Goal: Transaction & Acquisition: Book appointment/travel/reservation

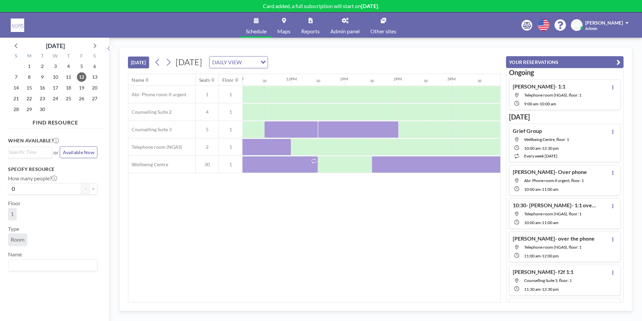
scroll to position [0, 620]
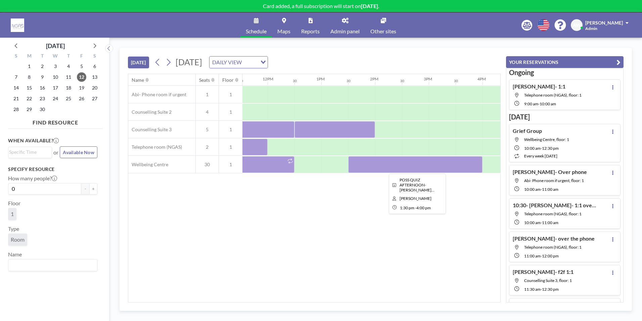
click at [400, 170] on div at bounding box center [415, 164] width 134 height 17
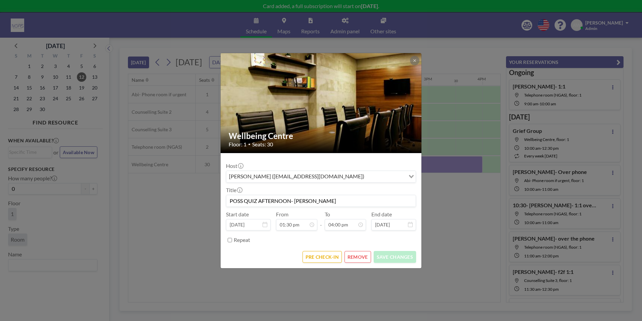
scroll to position [0, 0]
click at [355, 258] on button "REMOVE" at bounding box center [358, 257] width 27 height 12
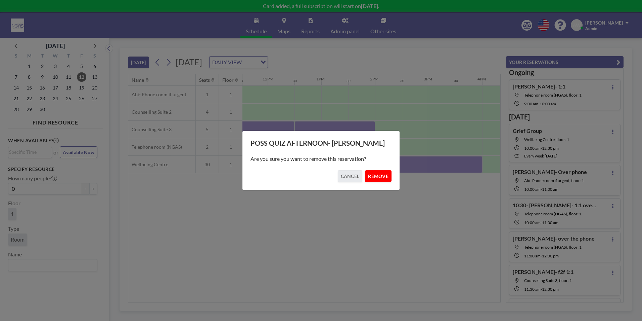
click at [373, 178] on button "REMOVE" at bounding box center [378, 176] width 27 height 12
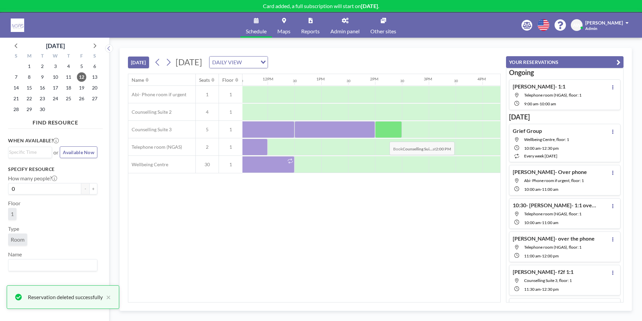
click at [384, 136] on div at bounding box center [388, 129] width 27 height 17
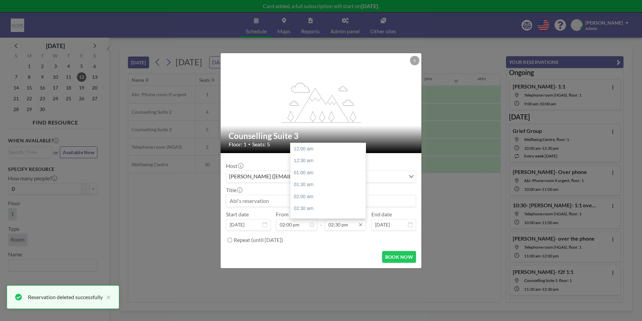
scroll to position [347, 0]
click at [307, 164] on div "03:00 pm" at bounding box center [330, 161] width 79 height 12
type input "03:00 pm"
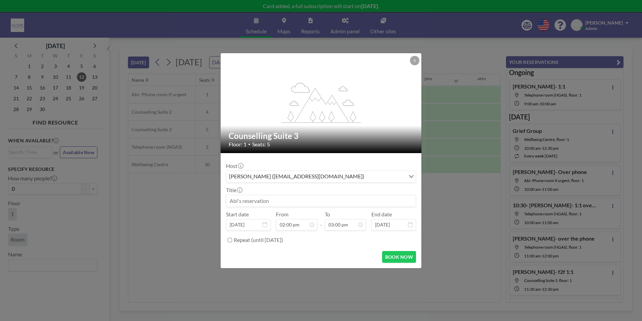
click at [269, 209] on div "Host [PERSON_NAME] ([EMAIL_ADDRESS][DOMAIN_NAME]) Loading... Title Start date […" at bounding box center [321, 201] width 190 height 87
click at [267, 205] on div "Host [PERSON_NAME] ([EMAIL_ADDRESS][DOMAIN_NAME]) Loading... Title Start date […" at bounding box center [321, 201] width 190 height 87
click at [265, 200] on input at bounding box center [320, 200] width 189 height 11
type input "Jo in [GEOGRAPHIC_DATA]"
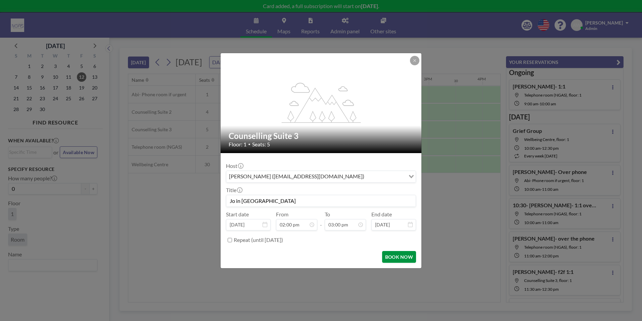
click at [395, 257] on button "BOOK NOW" at bounding box center [399, 257] width 34 height 12
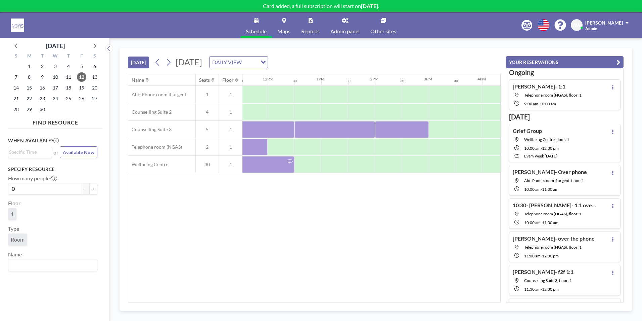
click at [455, 228] on div "Name Seats Floor 12AM 30 1AM 30 2AM 30 3AM 30 4AM 30 5AM 30 6AM 30 7AM 30 8AM 3…" at bounding box center [314, 188] width 372 height 228
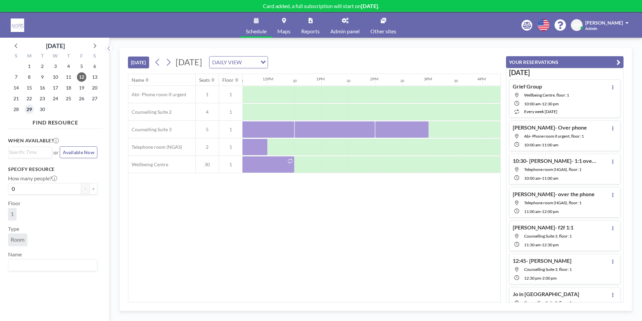
click at [31, 107] on span "29" at bounding box center [29, 108] width 9 height 9
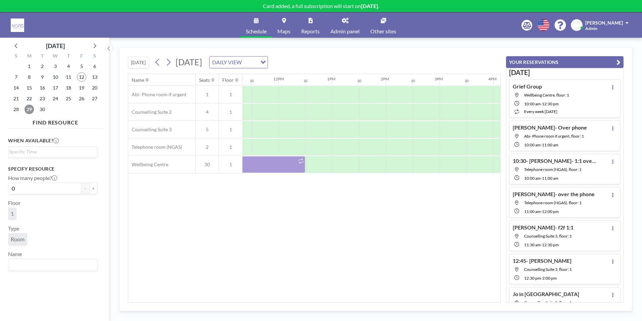
scroll to position [0, 603]
click at [85, 88] on span "19" at bounding box center [81, 87] width 9 height 9
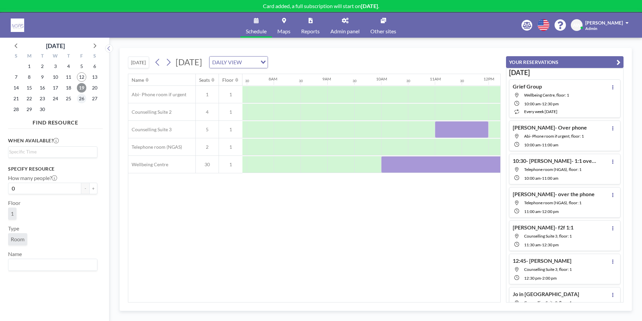
scroll to position [0, 403]
click at [84, 97] on span "26" at bounding box center [81, 98] width 9 height 9
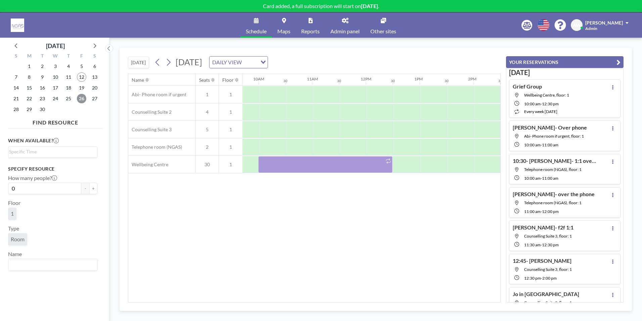
scroll to position [0, 529]
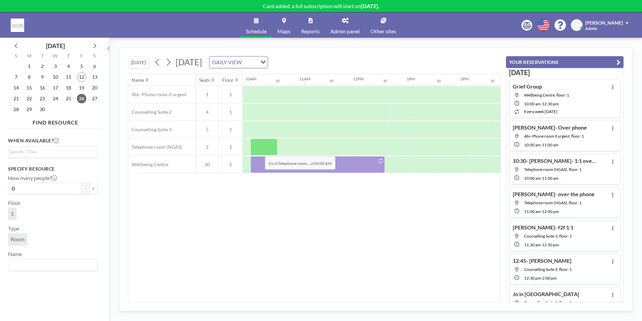
click at [260, 151] on div at bounding box center [264, 146] width 27 height 17
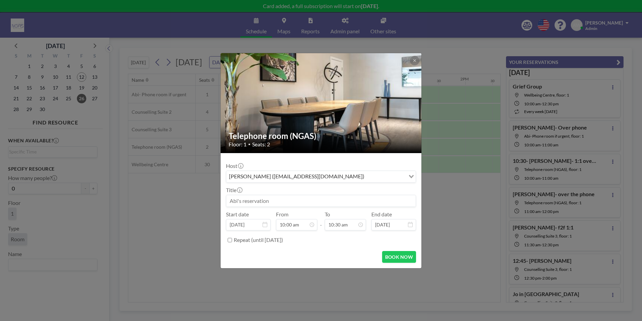
click at [271, 203] on input at bounding box center [320, 200] width 189 height 11
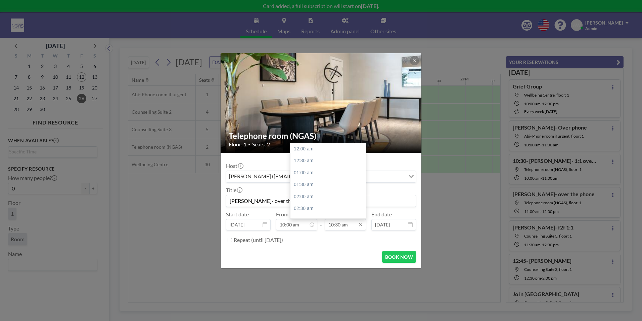
scroll to position [251, 0]
type input "[PERSON_NAME]- over the phone- [PERSON_NAME]"
click at [326, 162] on div "11:00 am" at bounding box center [330, 161] width 79 height 12
type input "11:00 am"
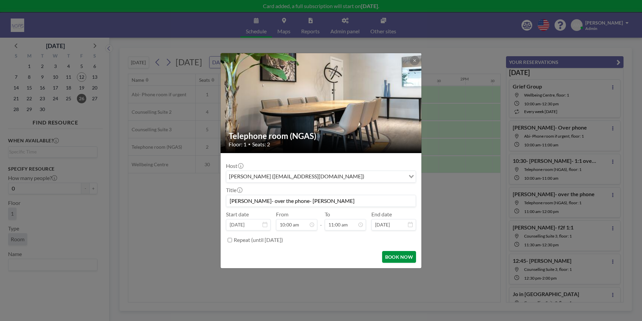
scroll to position [263, 0]
click at [394, 251] on button "BOOK NOW" at bounding box center [399, 257] width 34 height 12
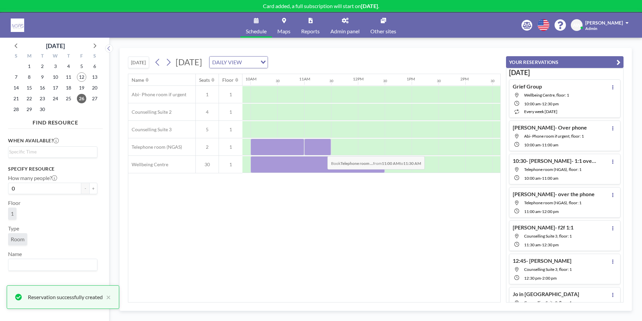
click at [322, 151] on div at bounding box center [317, 146] width 27 height 17
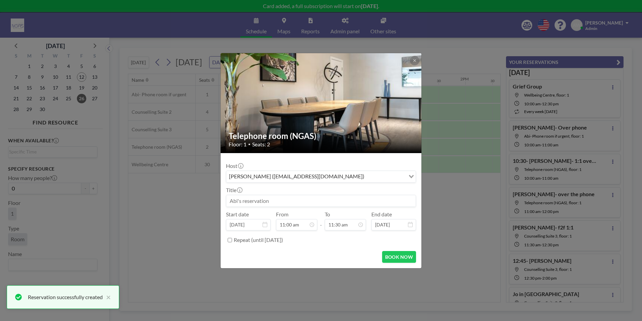
click at [275, 202] on input at bounding box center [320, 200] width 189 height 11
click at [336, 223] on input "11:30 am" at bounding box center [345, 224] width 41 height 11
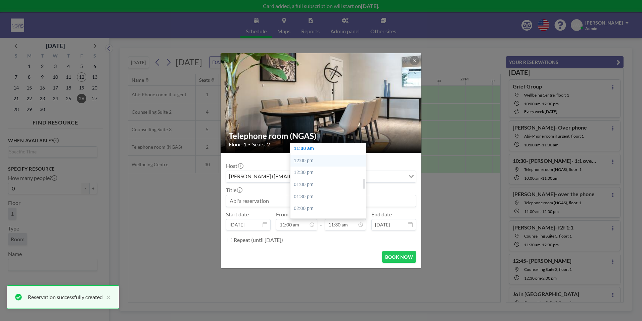
click at [312, 162] on div "12:00 pm" at bounding box center [330, 161] width 79 height 12
type input "12:00 pm"
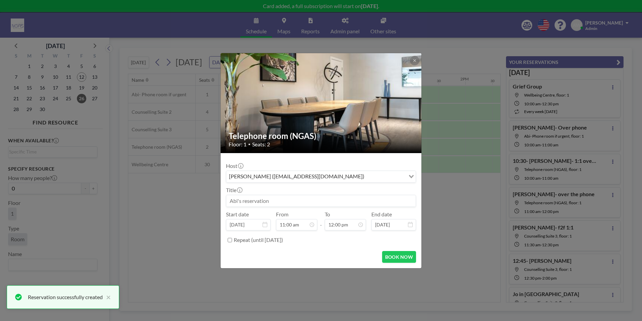
click at [254, 204] on input at bounding box center [320, 200] width 189 height 11
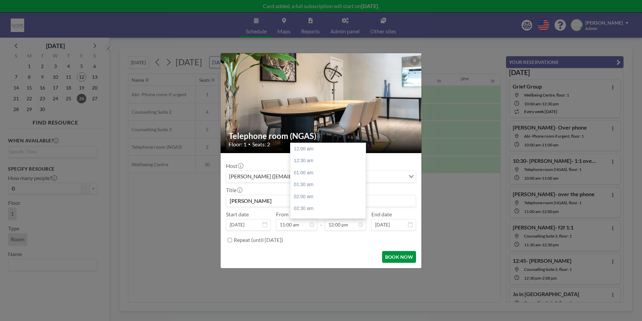
scroll to position [287, 0]
type input "[PERSON_NAME]"
click at [405, 258] on button "BOOK NOW" at bounding box center [399, 257] width 34 height 12
